Goal: Find specific page/section: Find specific page/section

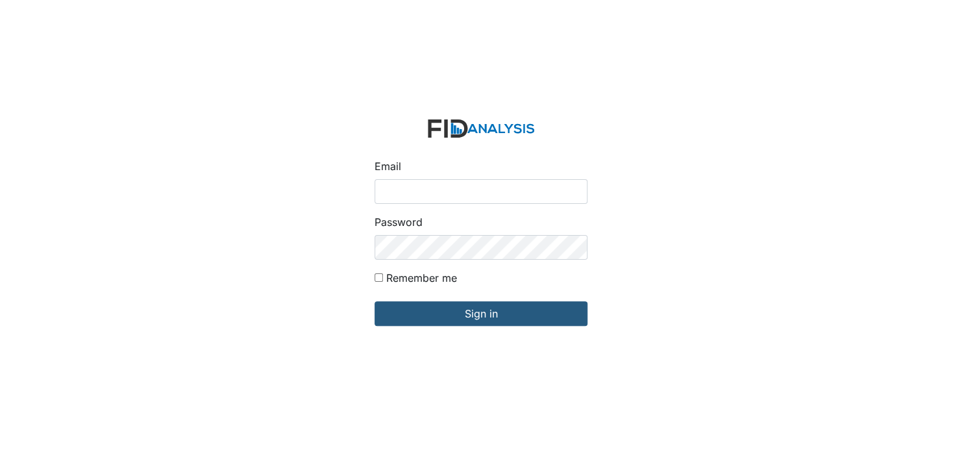
click at [437, 197] on input "Email" at bounding box center [481, 191] width 213 height 25
type input "[EMAIL_ADDRESS][DOMAIN_NAME]"
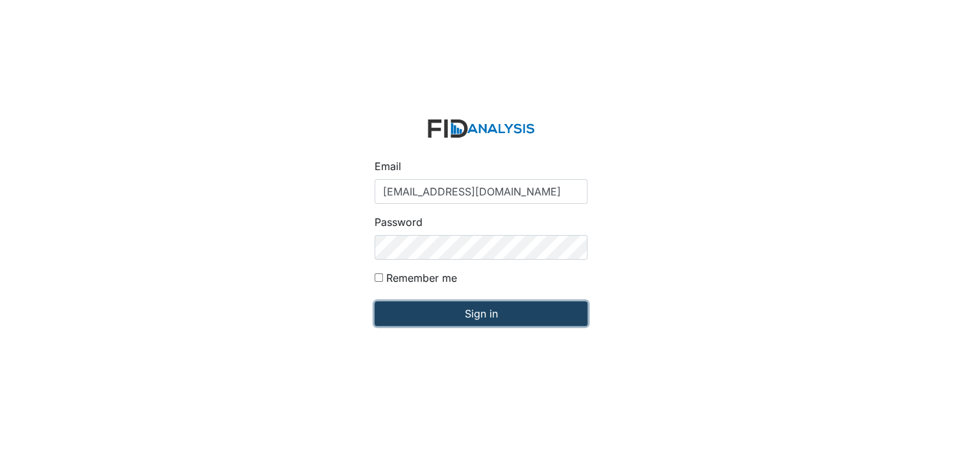
click at [479, 308] on input "Sign in" at bounding box center [481, 313] width 213 height 25
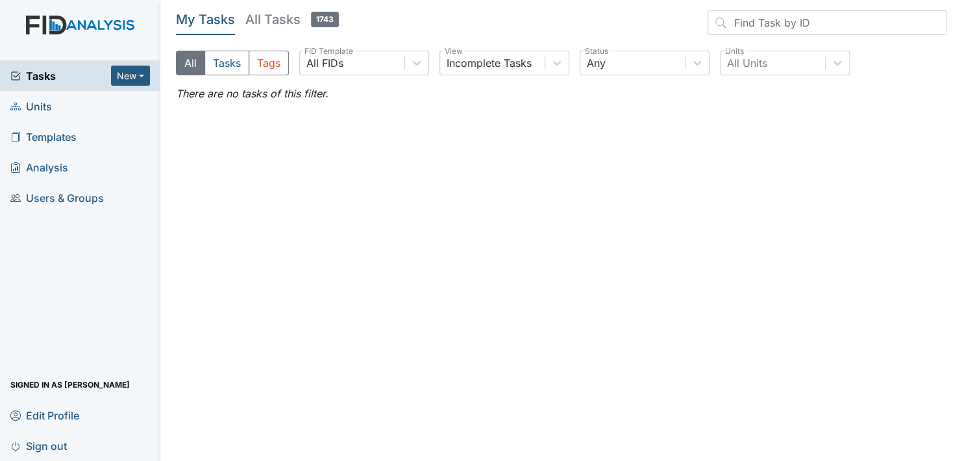
click at [47, 107] on span "Units" at bounding box center [31, 106] width 42 height 20
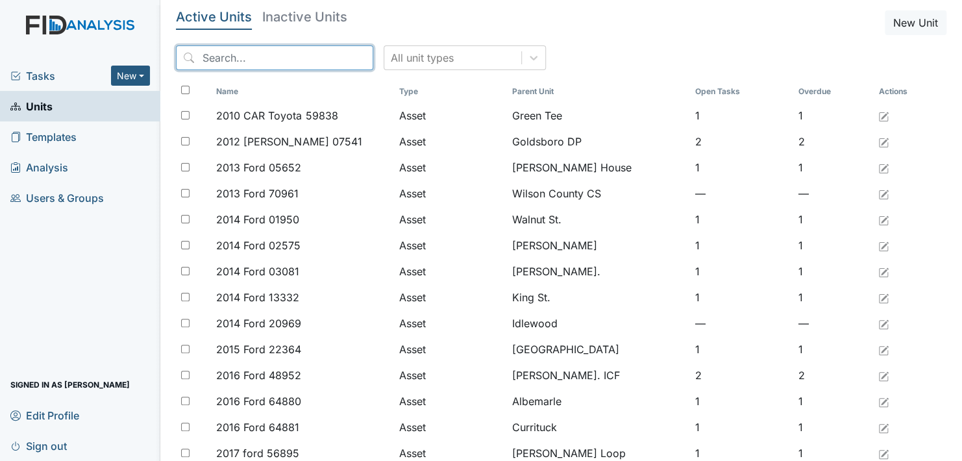
click at [218, 56] on input "search" at bounding box center [274, 57] width 197 height 25
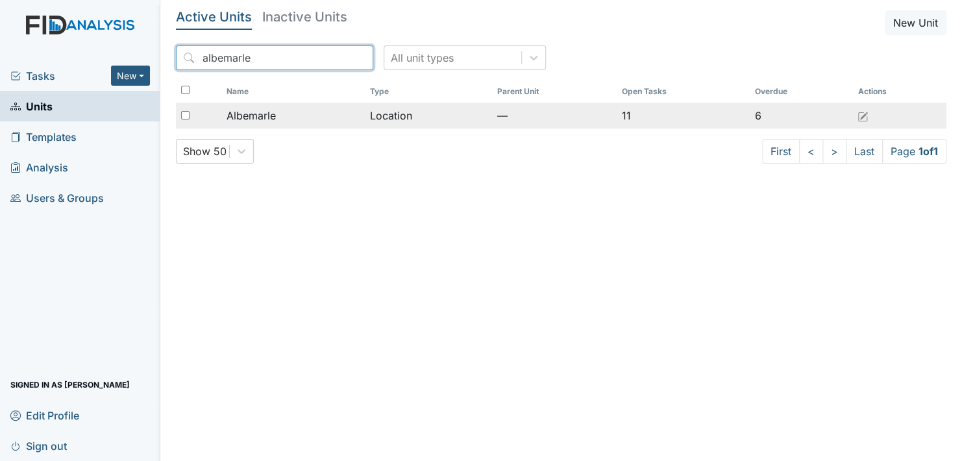
type input "albemarle"
click at [263, 118] on span "Albemarle" at bounding box center [251, 116] width 49 height 16
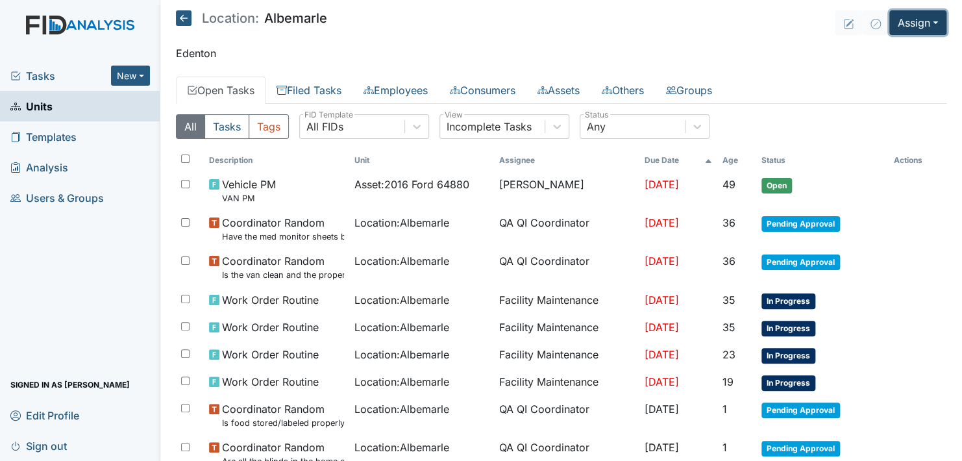
click at [899, 17] on button "Assign" at bounding box center [918, 22] width 57 height 25
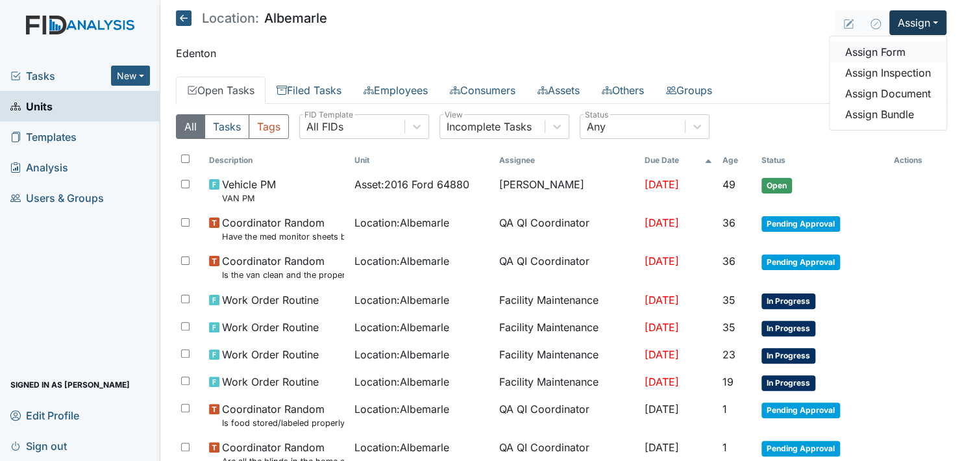
click at [894, 51] on link "Assign Form" at bounding box center [888, 52] width 117 height 21
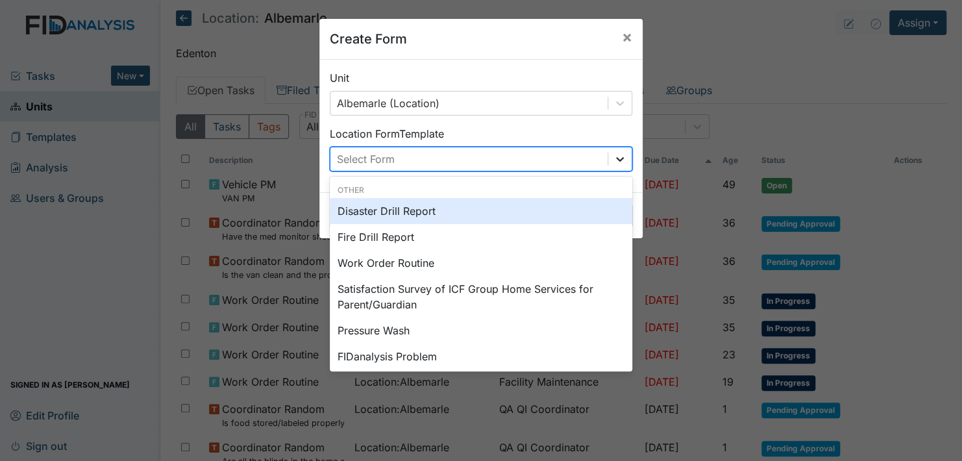
click at [618, 157] on icon at bounding box center [620, 159] width 8 height 5
click at [623, 36] on span "×" at bounding box center [627, 36] width 10 height 19
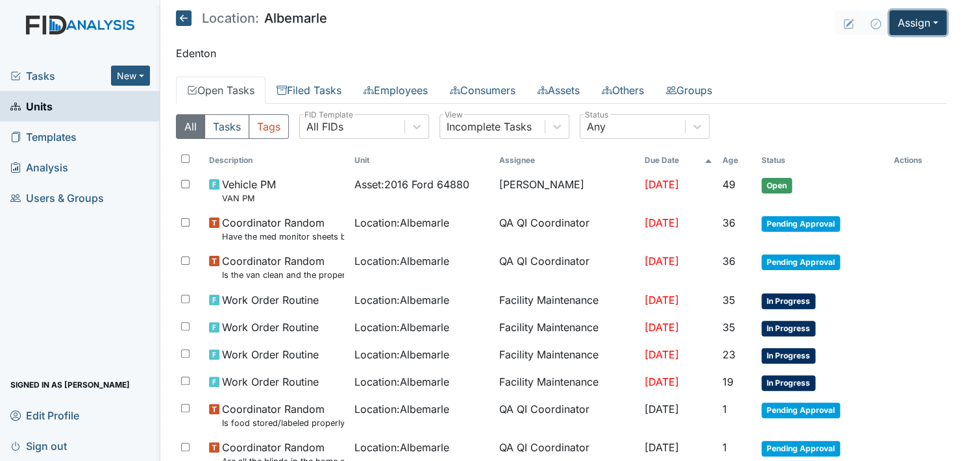
click at [908, 19] on button "Assign" at bounding box center [918, 22] width 57 height 25
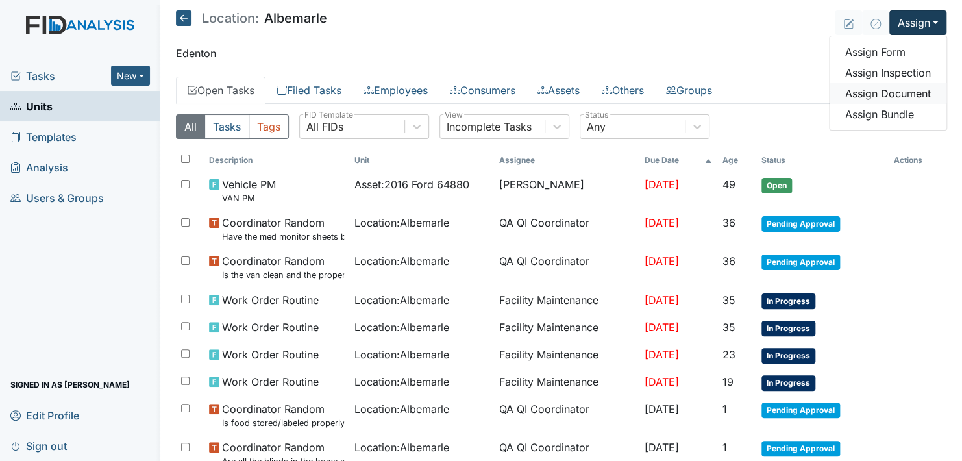
click at [905, 94] on link "Assign Document" at bounding box center [888, 93] width 117 height 21
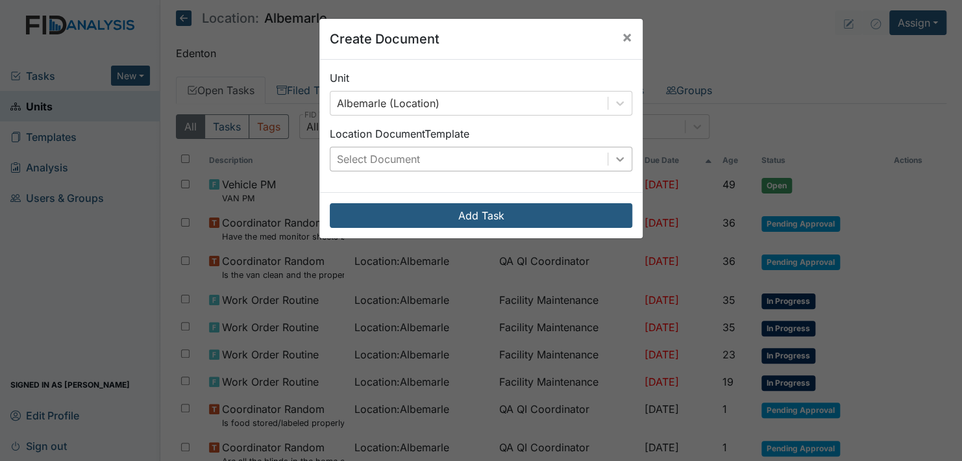
click at [620, 157] on icon at bounding box center [620, 159] width 13 height 13
click at [623, 32] on span "×" at bounding box center [627, 36] width 10 height 19
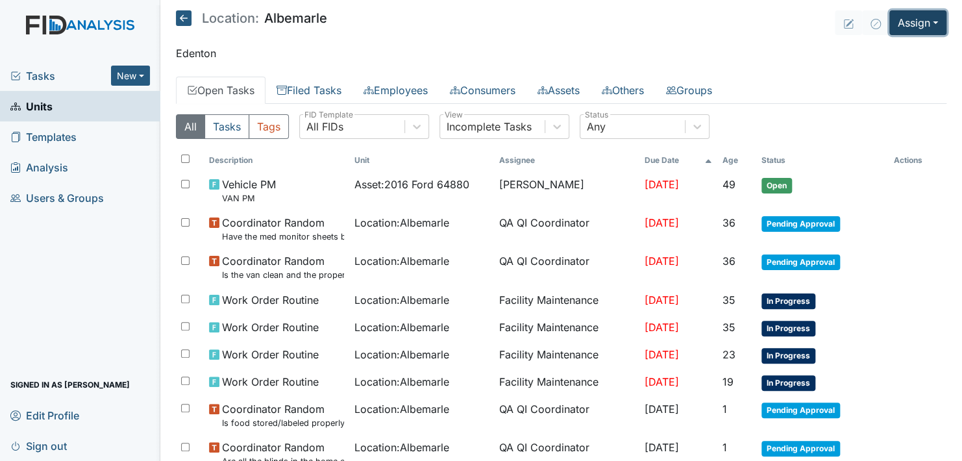
click at [910, 18] on button "Assign" at bounding box center [918, 22] width 57 height 25
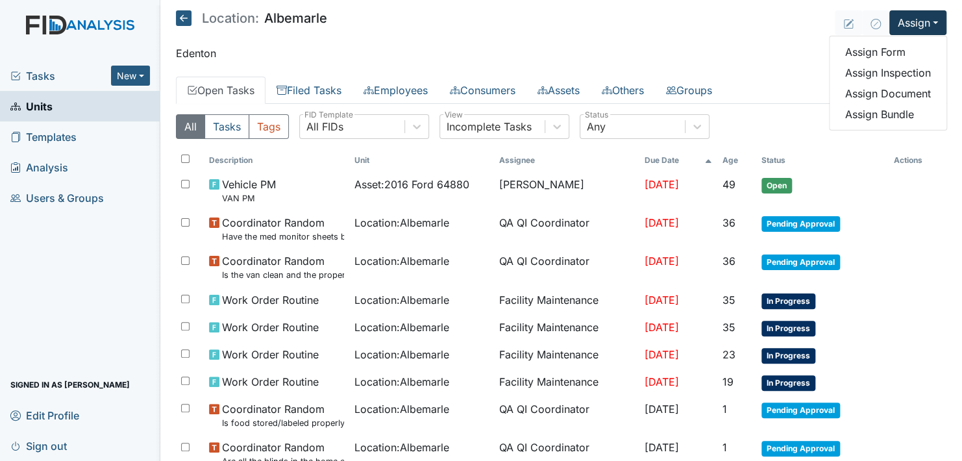
click at [180, 18] on icon at bounding box center [184, 18] width 16 height 16
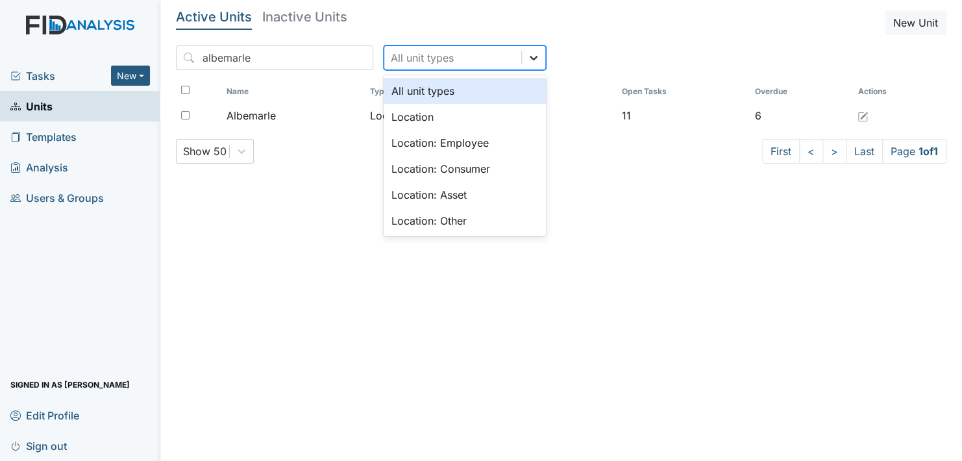
click at [530, 56] on icon at bounding box center [534, 58] width 8 height 5
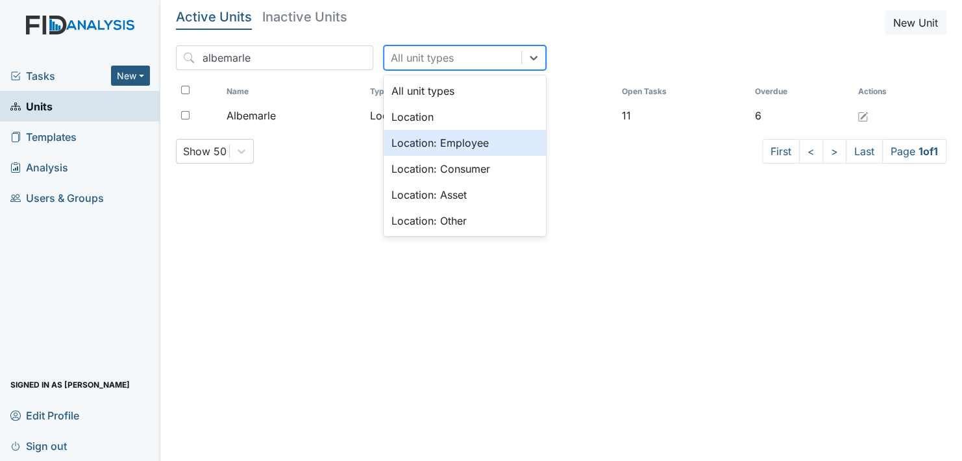
click at [470, 138] on div "Location: Employee" at bounding box center [465, 143] width 162 height 26
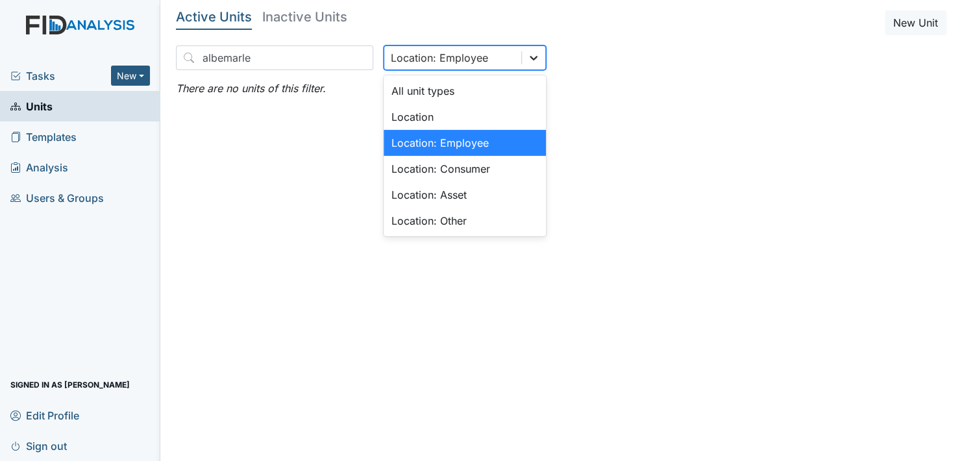
click at [530, 60] on icon at bounding box center [534, 58] width 8 height 5
click at [431, 91] on div "All unit types" at bounding box center [465, 91] width 162 height 26
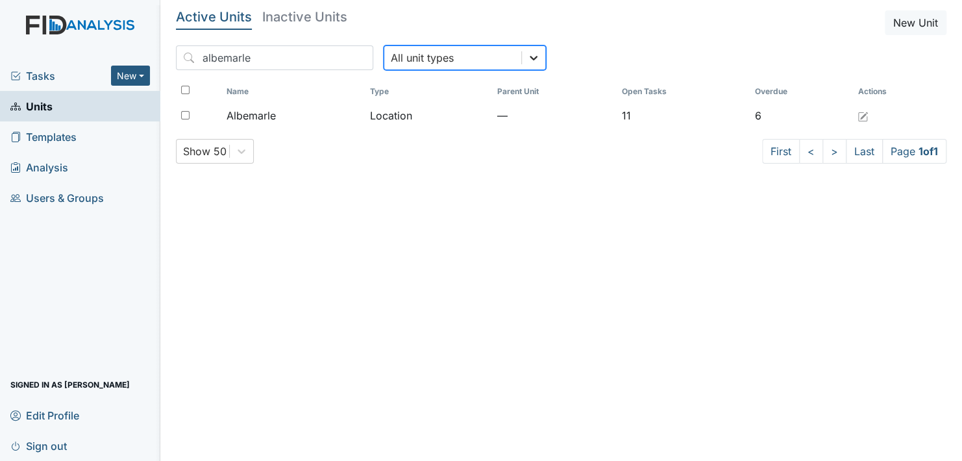
click at [522, 49] on div at bounding box center [533, 57] width 23 height 23
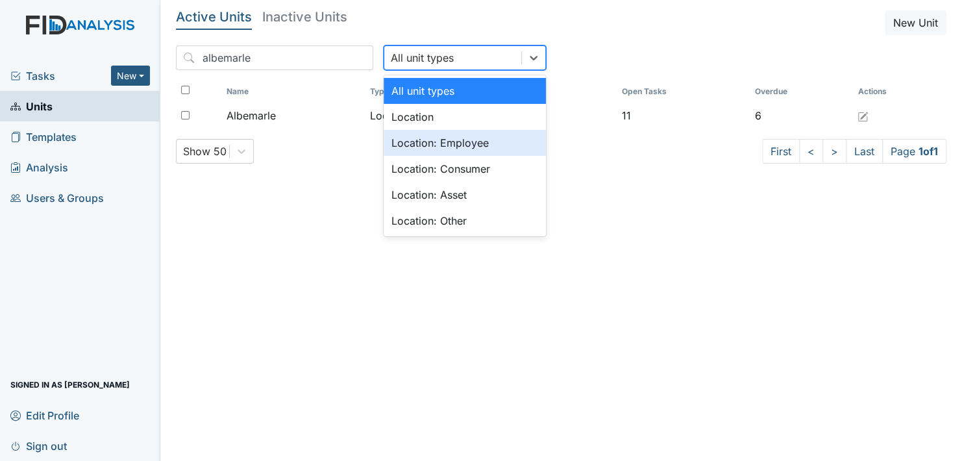
click at [468, 138] on div "Location: Employee" at bounding box center [465, 143] width 162 height 26
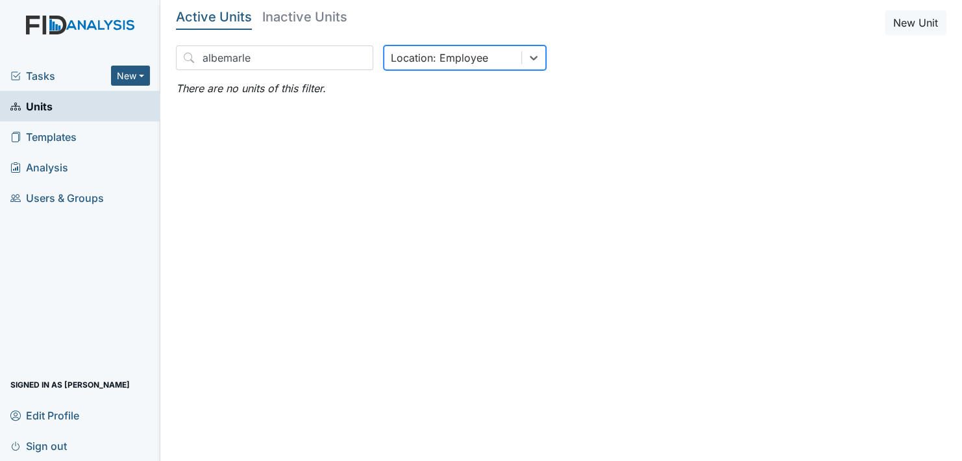
click at [418, 55] on div "Location: Employee" at bounding box center [439, 58] width 97 height 16
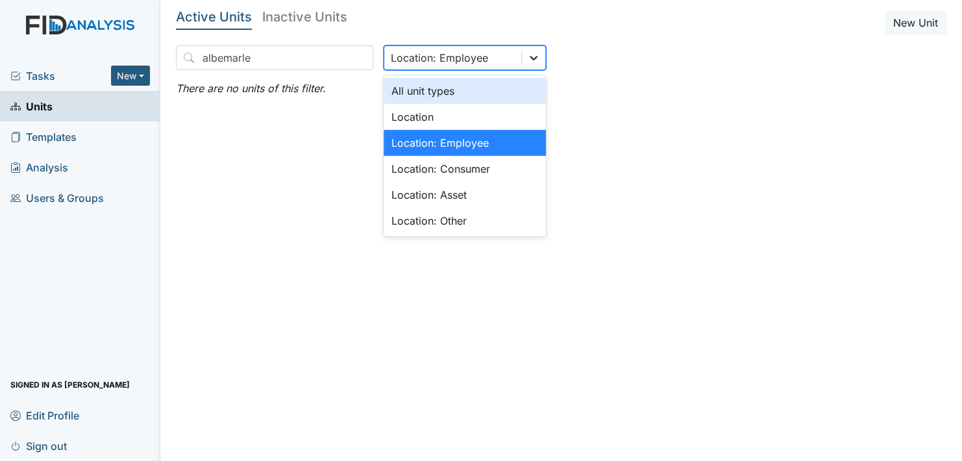
click at [527, 56] on icon at bounding box center [533, 57] width 13 height 13
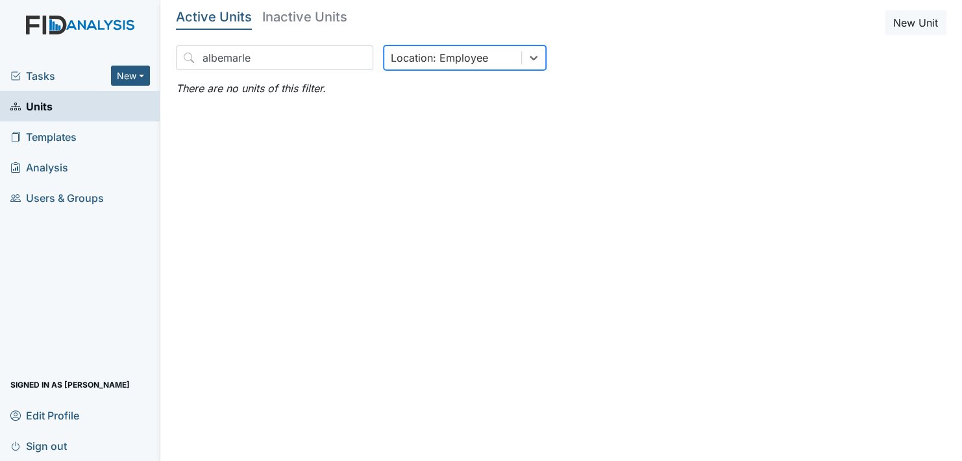
click at [441, 51] on div "Location: Employee" at bounding box center [439, 58] width 97 height 16
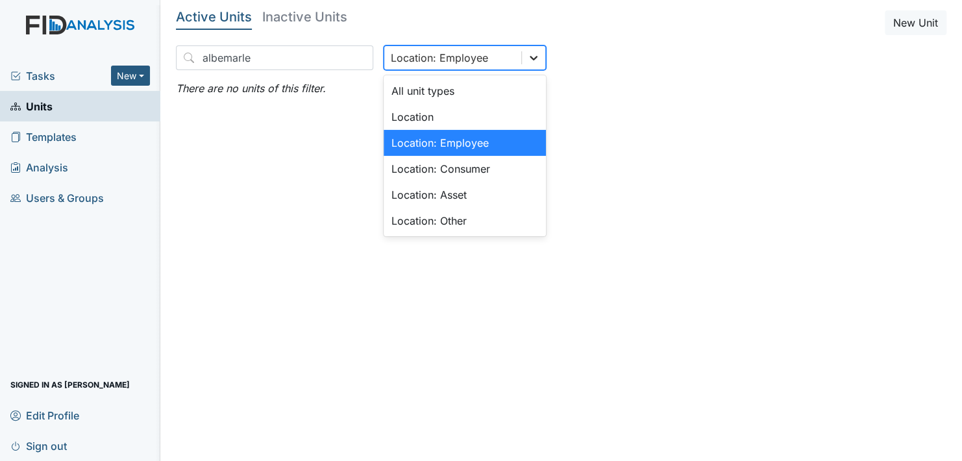
click at [527, 54] on icon at bounding box center [533, 57] width 13 height 13
click at [488, 141] on div "Location: Employee" at bounding box center [465, 143] width 162 height 26
click at [527, 64] on icon at bounding box center [533, 57] width 13 height 13
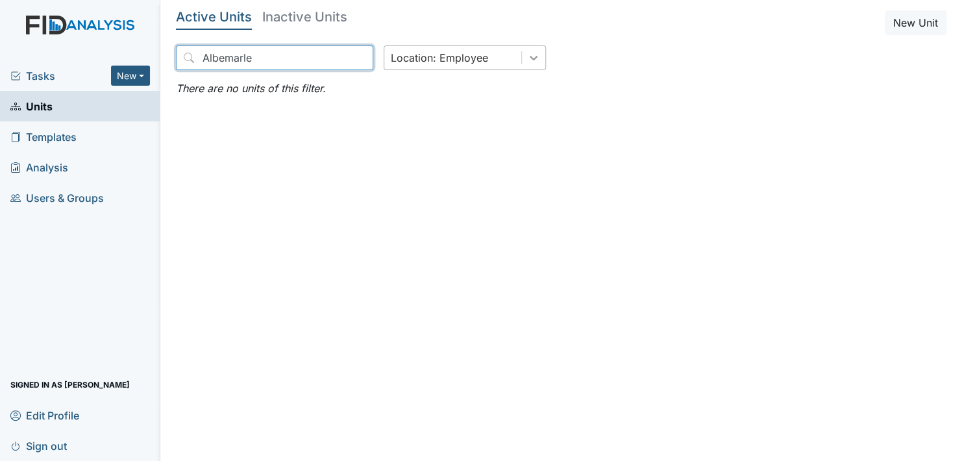
type input "Albemarle"
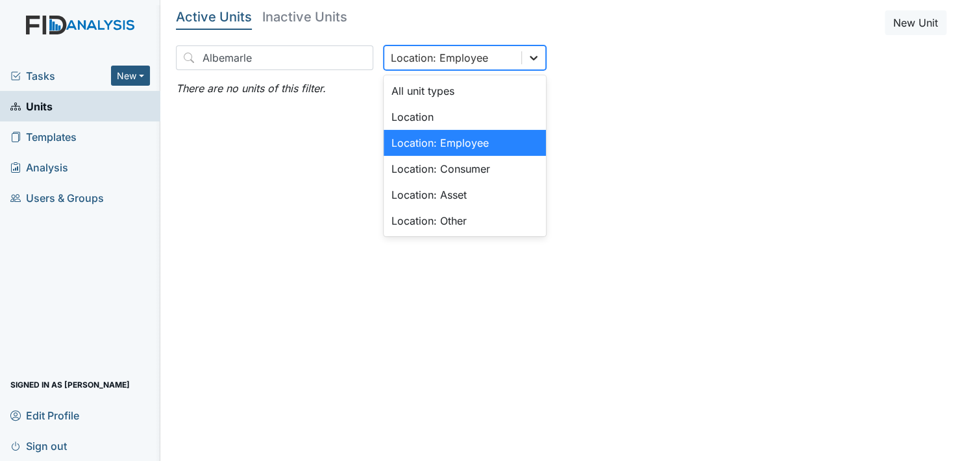
click at [527, 61] on icon at bounding box center [533, 57] width 13 height 13
click at [489, 142] on div "Location: Employee" at bounding box center [465, 143] width 162 height 26
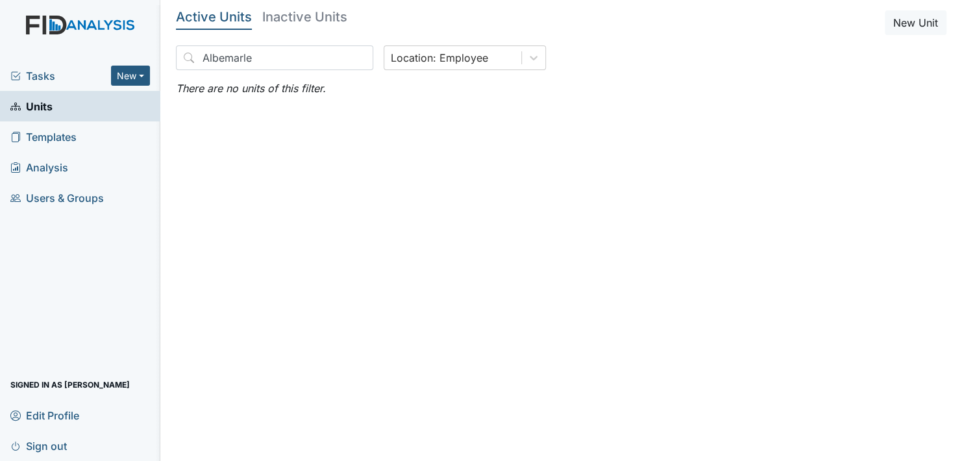
drag, startPoint x: 504, startPoint y: 42, endPoint x: 621, endPoint y: 41, distance: 117.5
click at [527, 41] on div "Active Units Inactive Units New Unit Albemarle Location: Employee There are no …" at bounding box center [561, 53] width 771 height 86
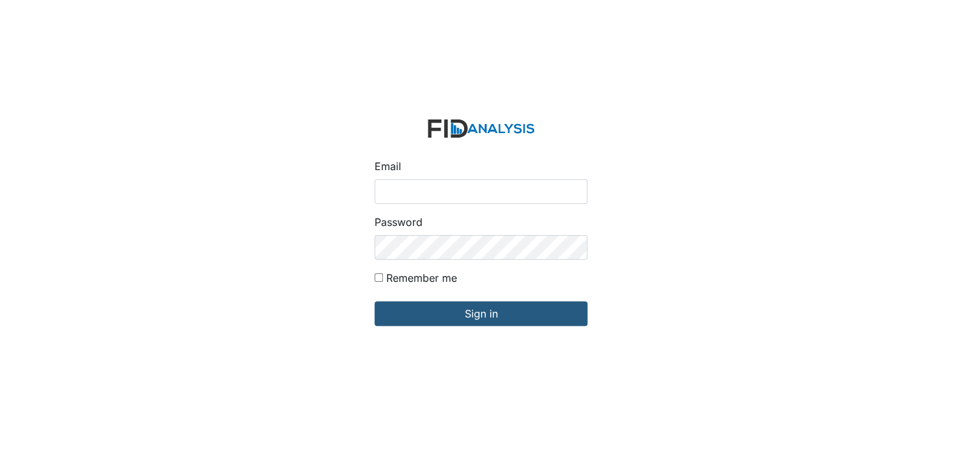
click at [414, 194] on input "Email" at bounding box center [481, 191] width 213 height 25
type input "[EMAIL_ADDRESS][DOMAIN_NAME]"
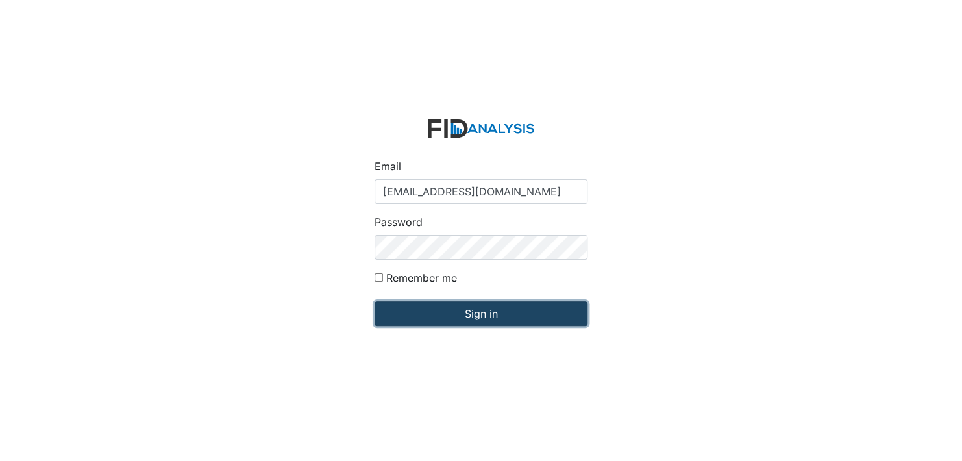
click at [462, 325] on input "Sign in" at bounding box center [481, 313] width 213 height 25
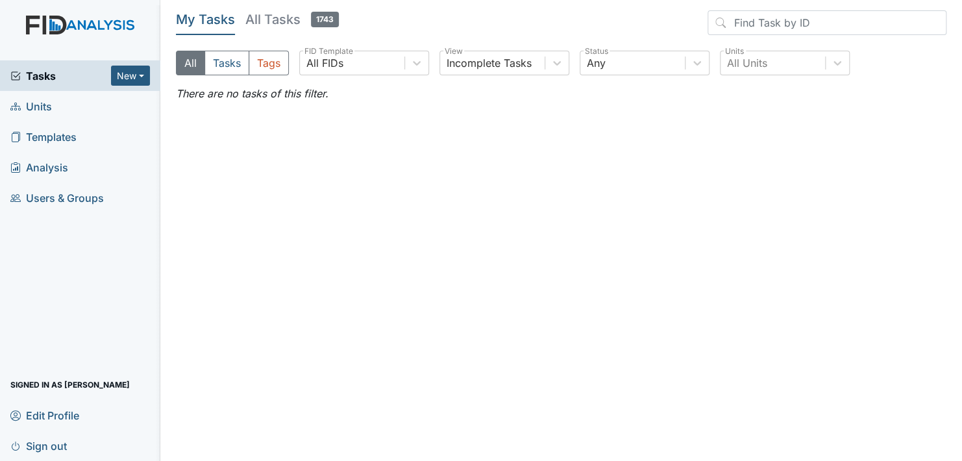
click at [49, 105] on span "Units" at bounding box center [31, 106] width 42 height 20
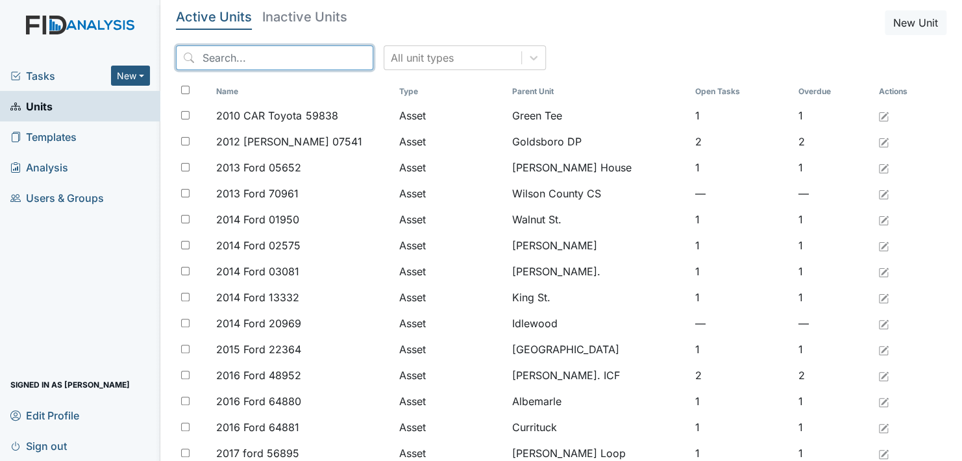
click at [242, 60] on input "search" at bounding box center [274, 57] width 197 height 25
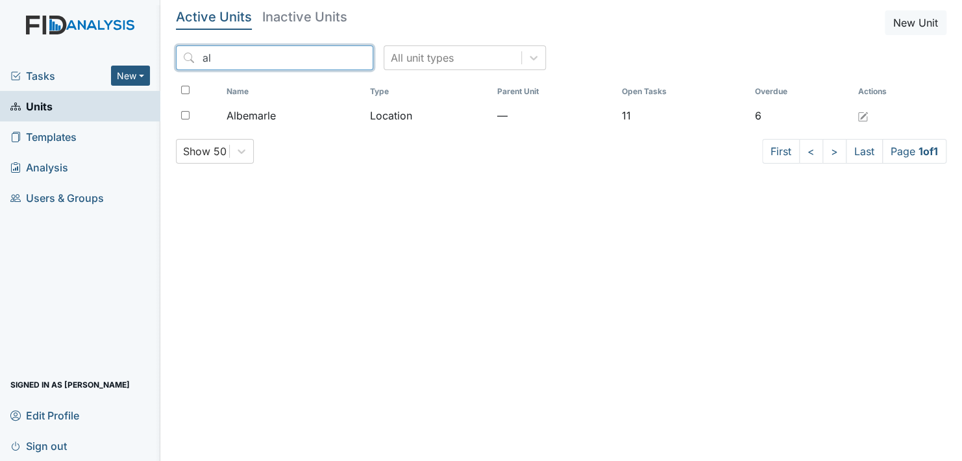
type input "a"
